Goal: Navigation & Orientation: Find specific page/section

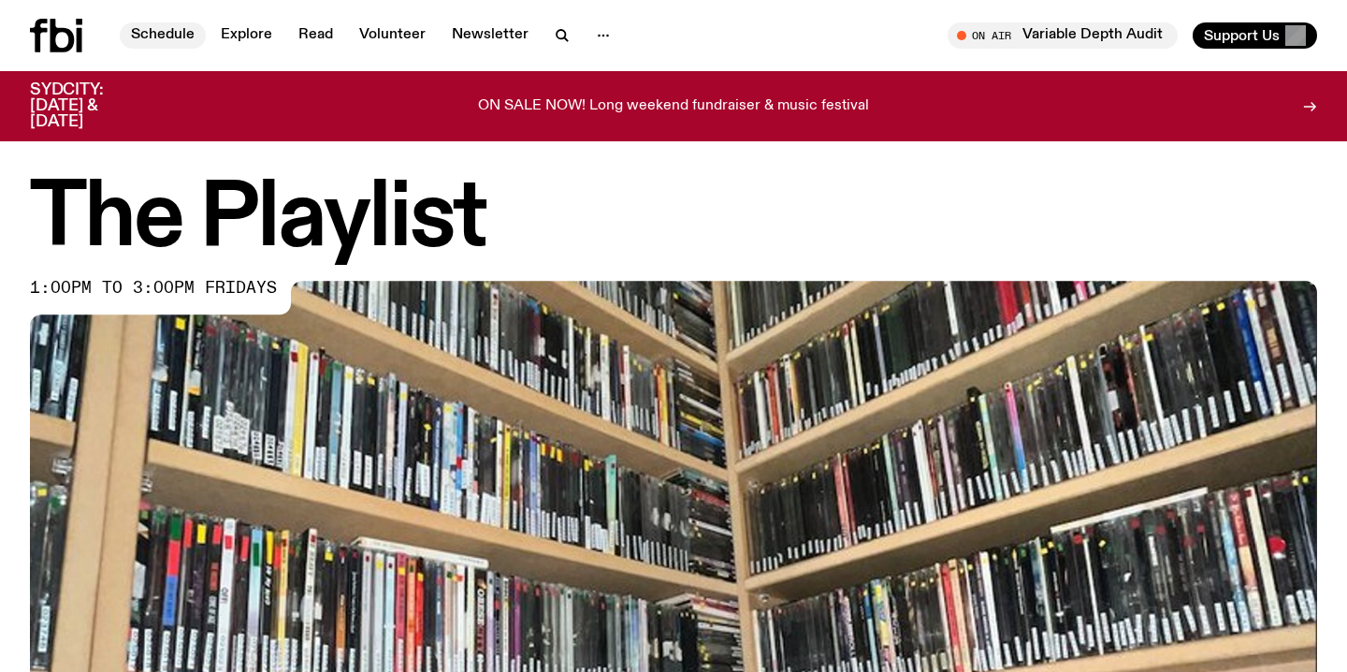
click at [174, 39] on link "Schedule" at bounding box center [163, 35] width 86 height 26
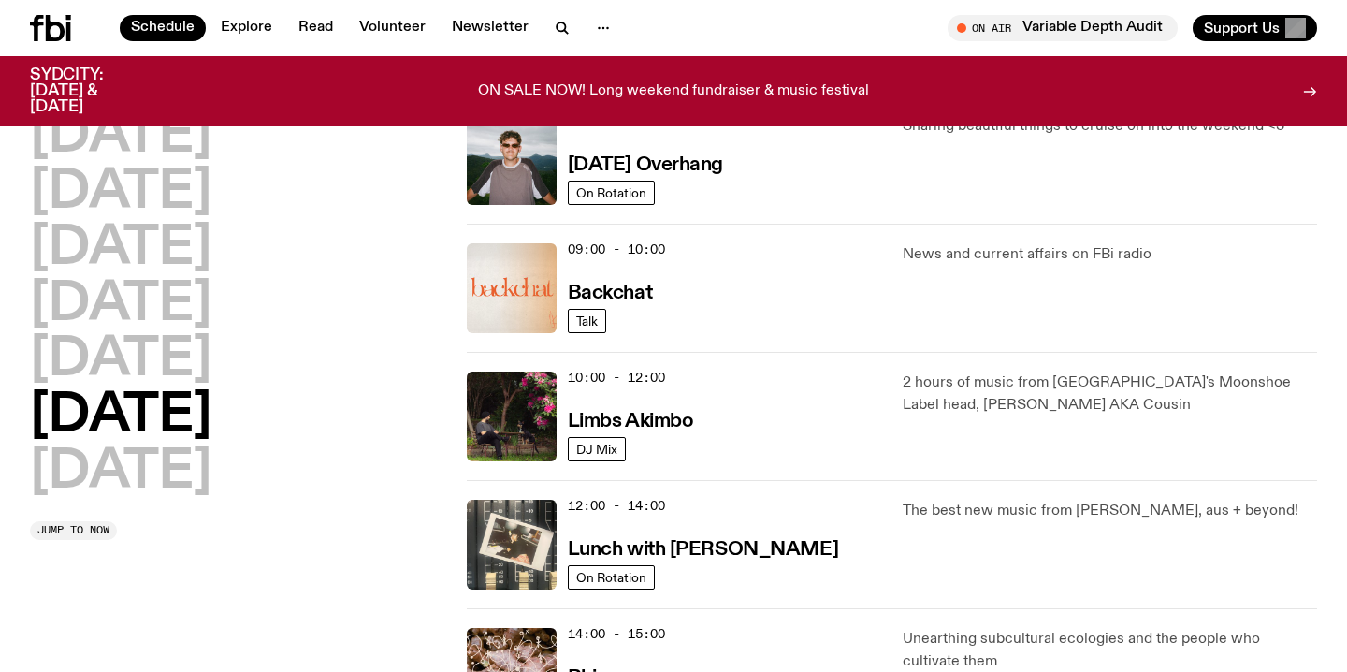
scroll to position [327, 0]
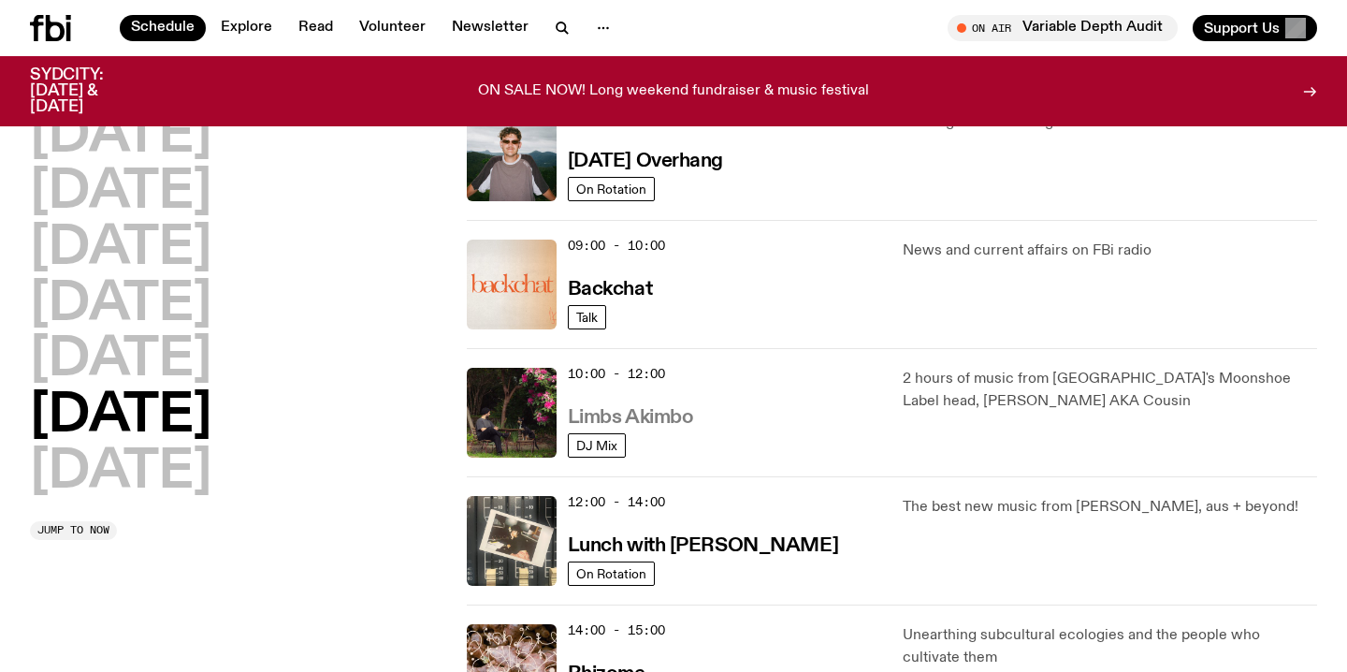
click at [642, 419] on h3 "Limbs Akimbo" at bounding box center [631, 418] width 126 height 20
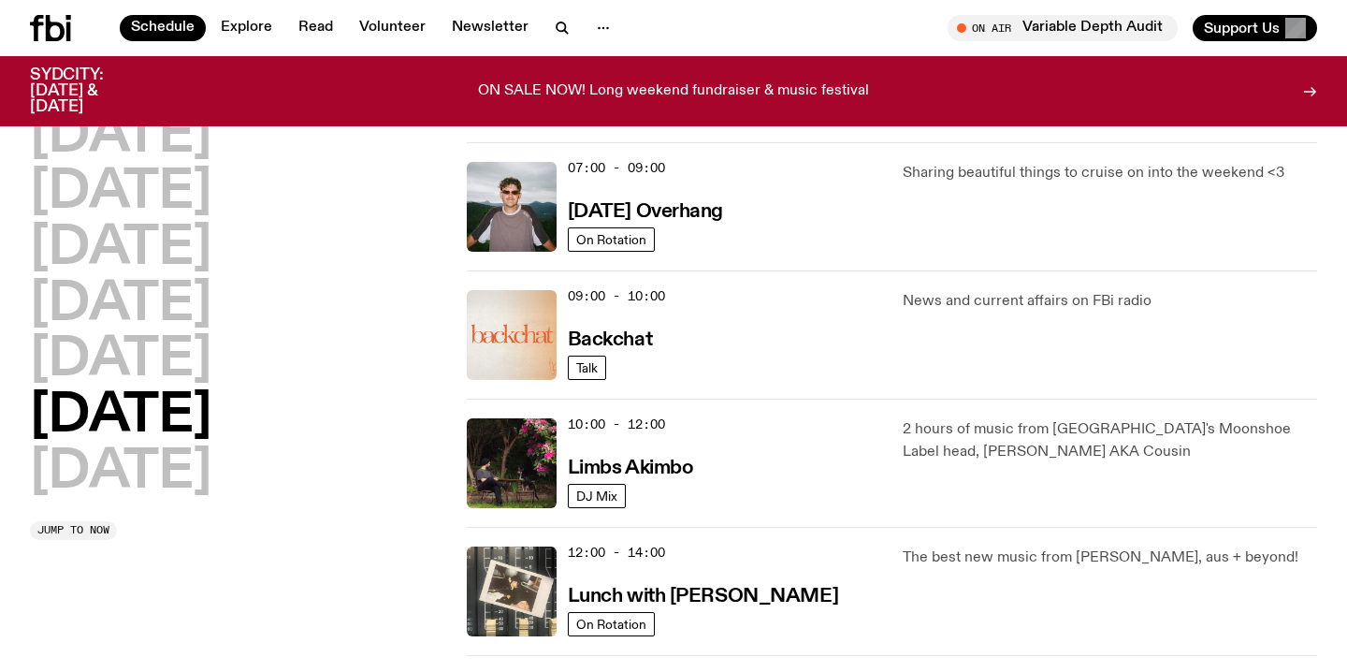
scroll to position [284, 0]
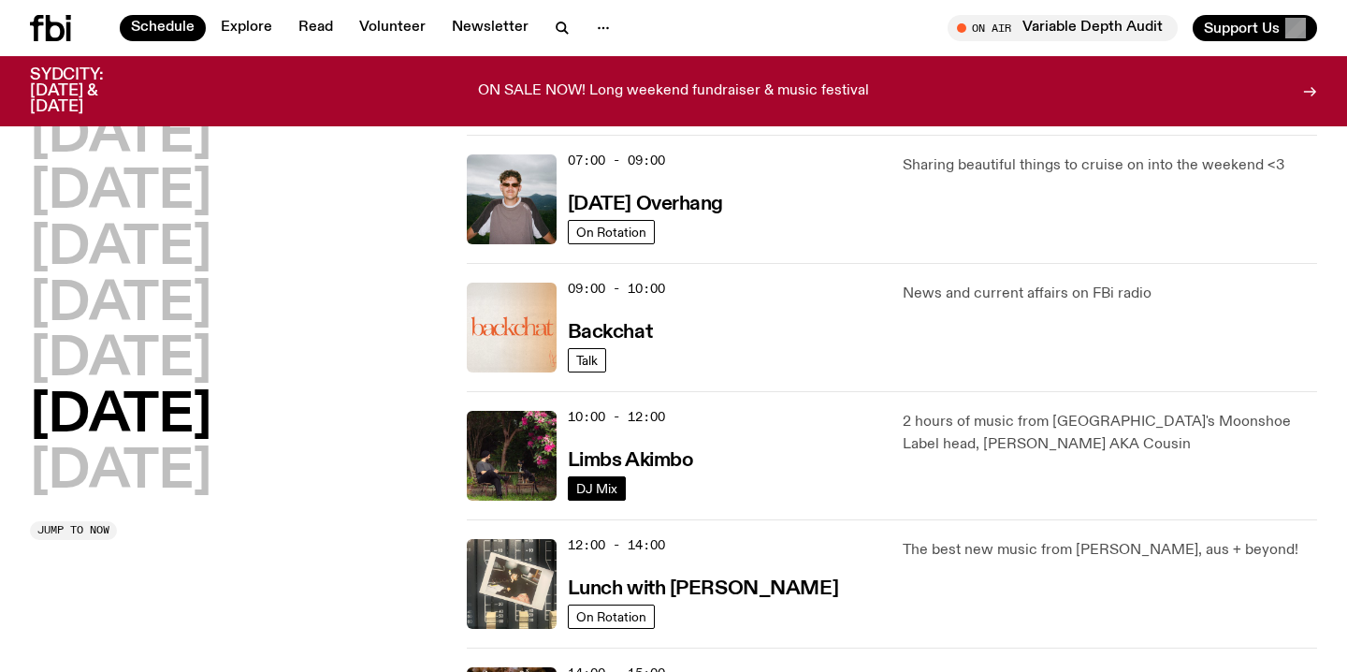
click at [597, 484] on span "DJ Mix" at bounding box center [596, 488] width 41 height 14
